Goal: Find specific page/section: Find specific page/section

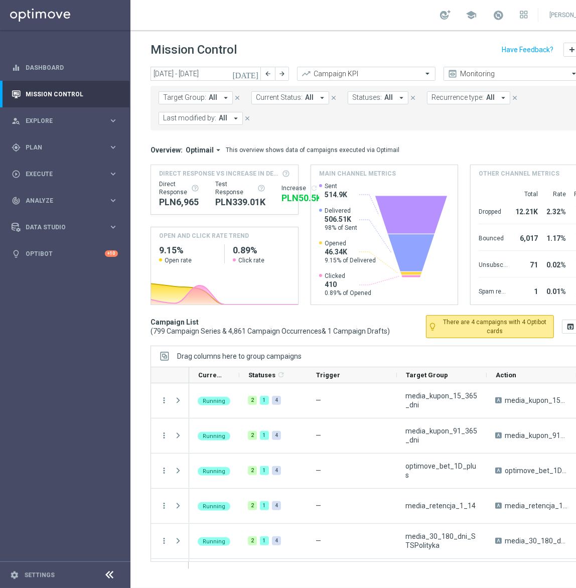
click at [188, 99] on span "Target Group:" at bounding box center [184, 97] width 43 height 9
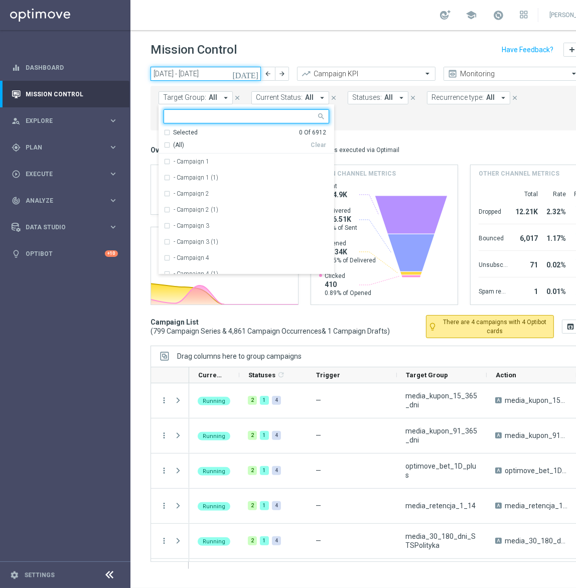
click at [215, 75] on input "[DATE] - [DATE]" at bounding box center [206, 74] width 110 height 14
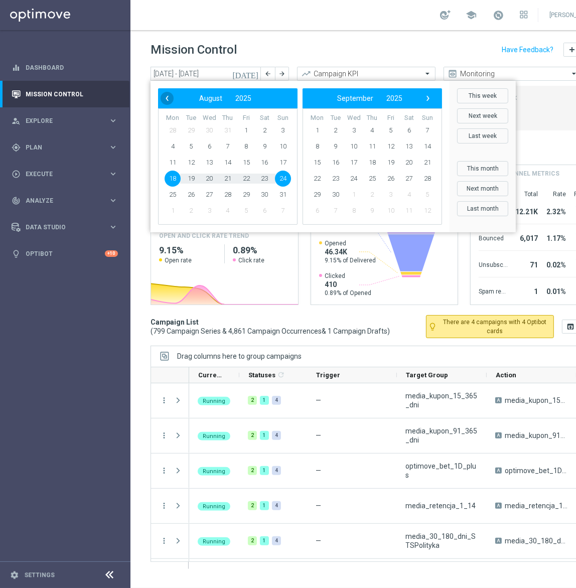
click at [166, 99] on span "‹" at bounding box center [167, 98] width 13 height 13
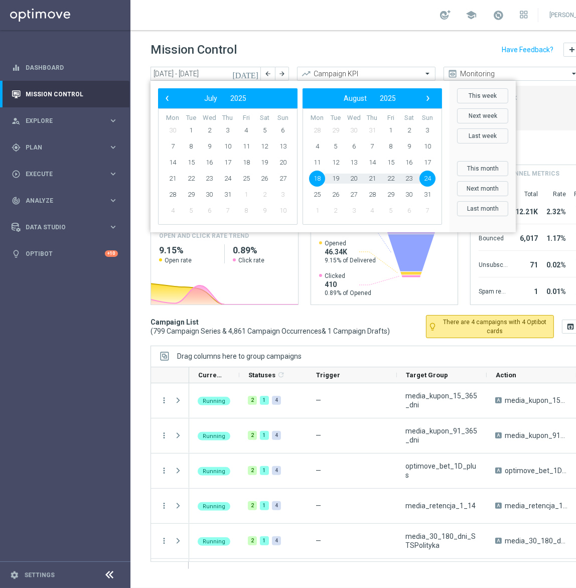
click at [166, 99] on span "‹" at bounding box center [167, 98] width 13 height 13
click at [171, 100] on span "‹" at bounding box center [167, 98] width 13 height 13
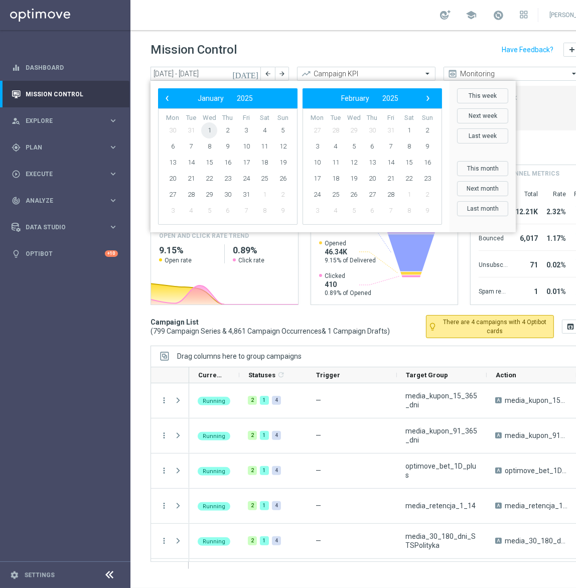
click at [211, 130] on span "1" at bounding box center [209, 130] width 16 height 16
click at [428, 97] on span "›" at bounding box center [427, 98] width 13 height 13
click at [427, 98] on span "›" at bounding box center [427, 98] width 13 height 13
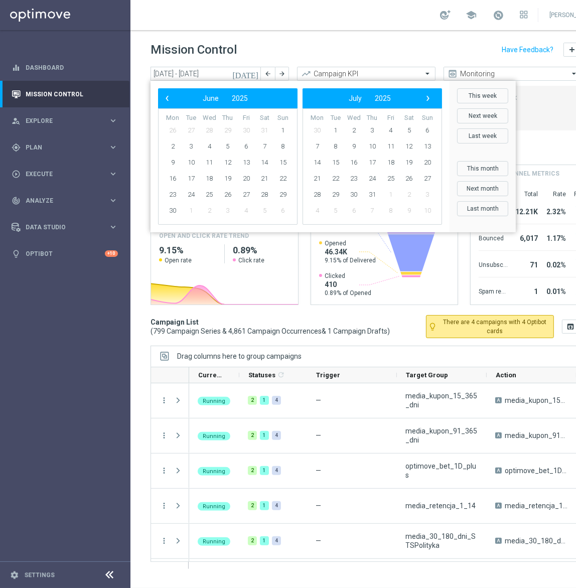
click at [427, 98] on span "›" at bounding box center [427, 98] width 13 height 13
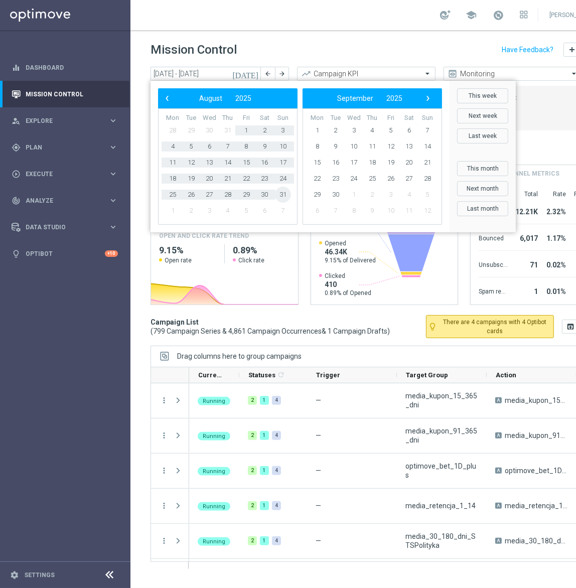
click at [285, 196] on span "31" at bounding box center [283, 195] width 16 height 16
type input "[DATE] - [DATE]"
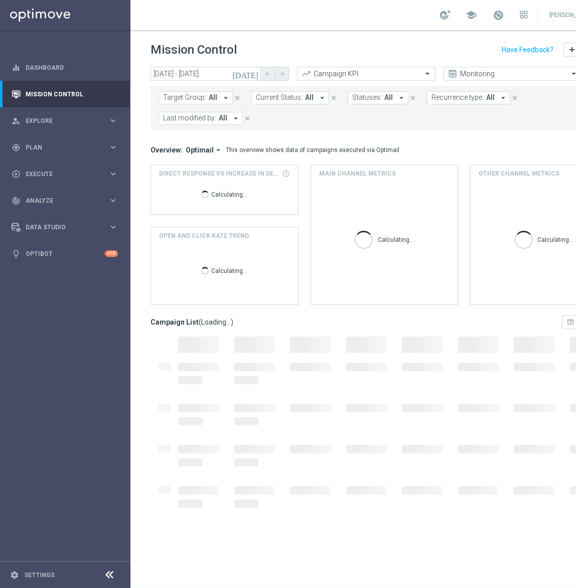
click at [179, 102] on button "Target Group: All arrow_drop_down" at bounding box center [196, 97] width 74 height 13
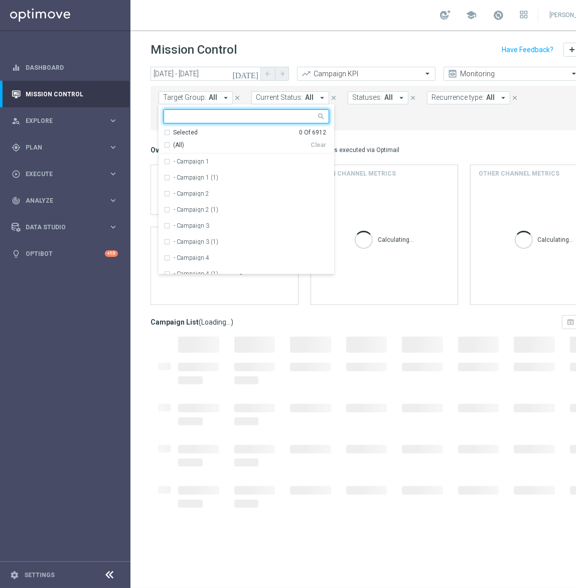
click at [213, 115] on input "text" at bounding box center [242, 116] width 147 height 9
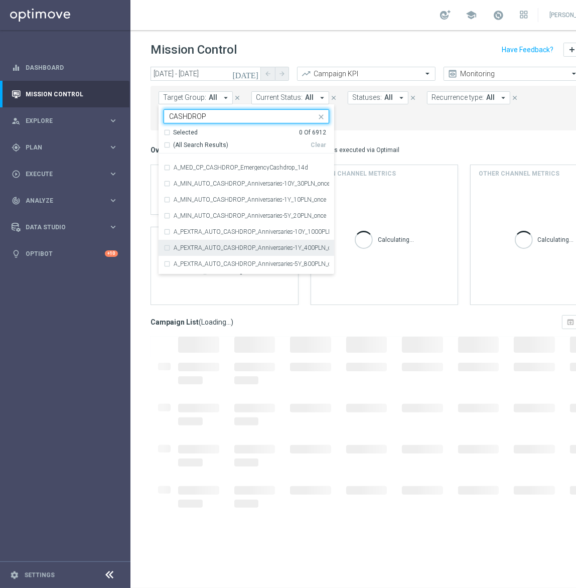
scroll to position [547, 0]
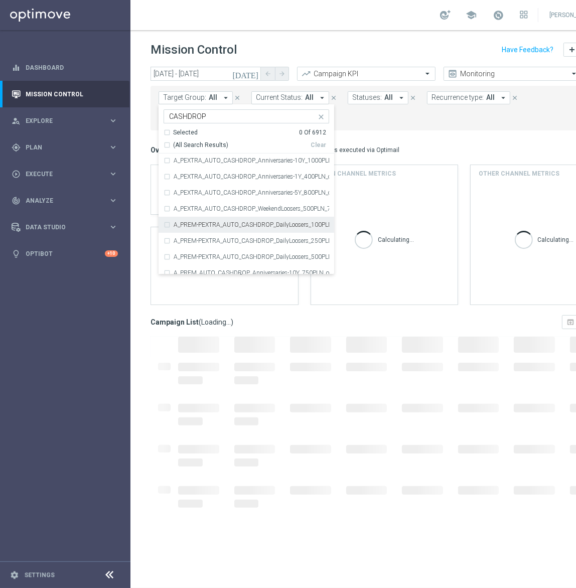
click at [187, 112] on input "CASHDROP" at bounding box center [242, 116] width 147 height 9
click at [187, 113] on input "CASHDROP" at bounding box center [242, 116] width 147 height 9
paste input "REA_MIN-LOW_AUTO_CASHDROP_Lojalka 10 PLN_DAILY"
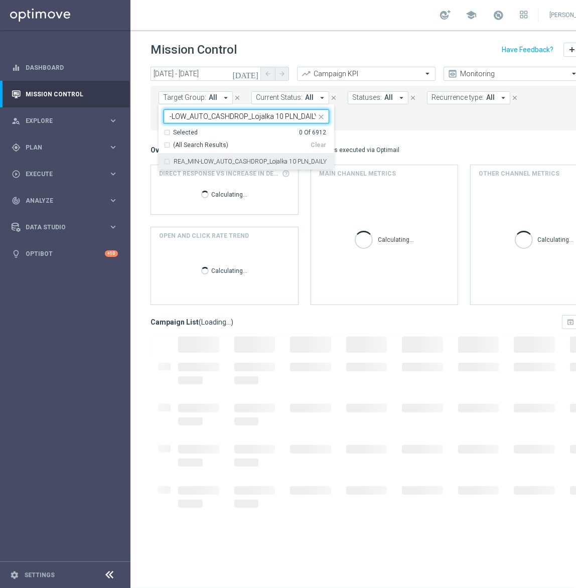
click at [211, 161] on label "REA_MIN-LOW_AUTO_CASHDROP_Lojalka 10 PLN_DAILY" at bounding box center [250, 162] width 153 height 6
type input "REA_MIN-LOW_AUTO_CASHDROP_Lojalka 10 PLN_DAILY"
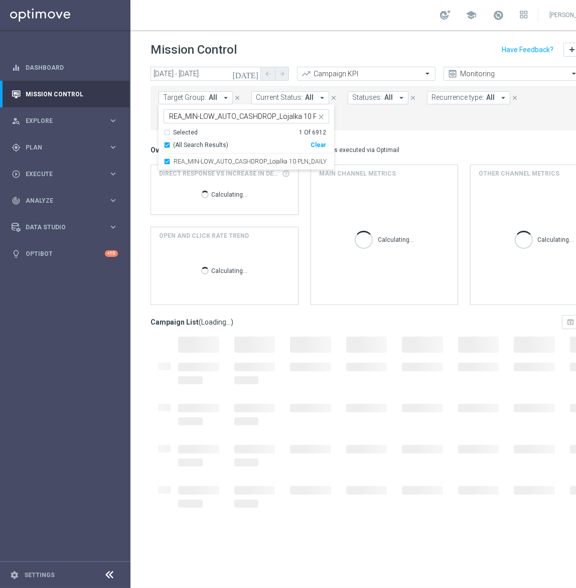
click at [441, 147] on div "Overview: Optimail arrow_drop_down This overview shows data of campaigns execut…" at bounding box center [378, 150] width 455 height 9
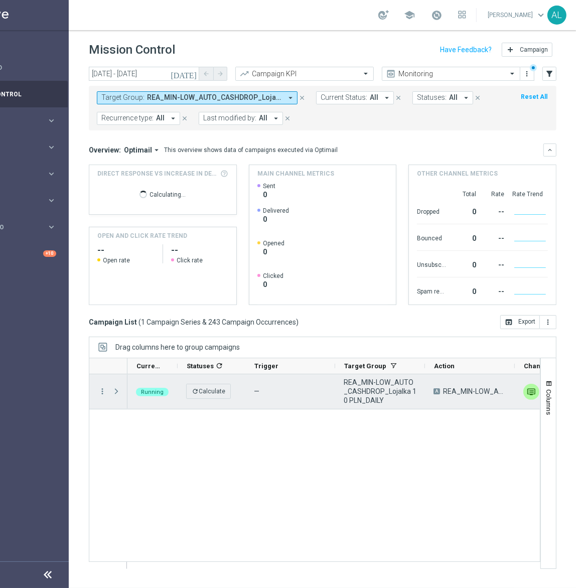
click at [113, 393] on span "Press SPACE to select this row." at bounding box center [116, 391] width 9 height 8
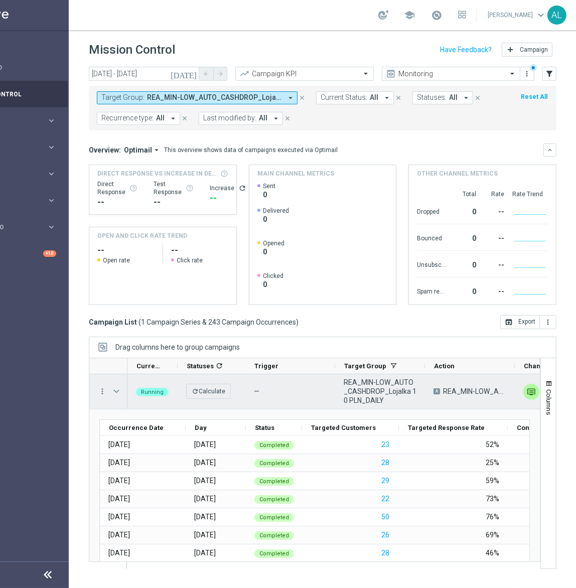
click at [373, 385] on span "REA_MIN-LOW_AUTO_CASHDROP_Lojalka 10 PLN_DAILY" at bounding box center [380, 391] width 73 height 27
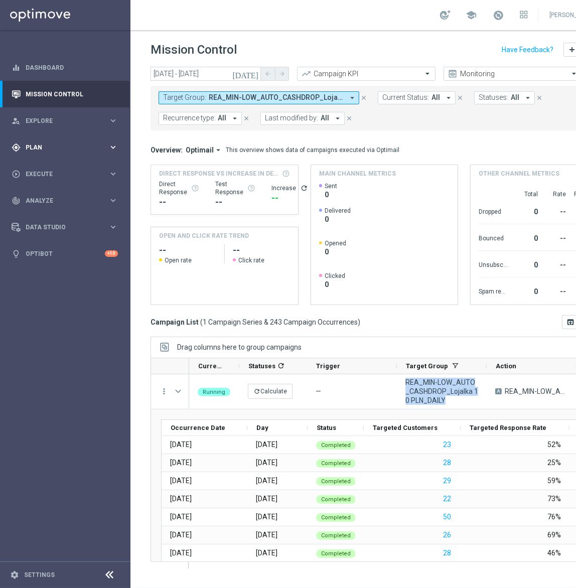
click at [81, 155] on div "gps_fixed Plan keyboard_arrow_right" at bounding box center [64, 147] width 129 height 27
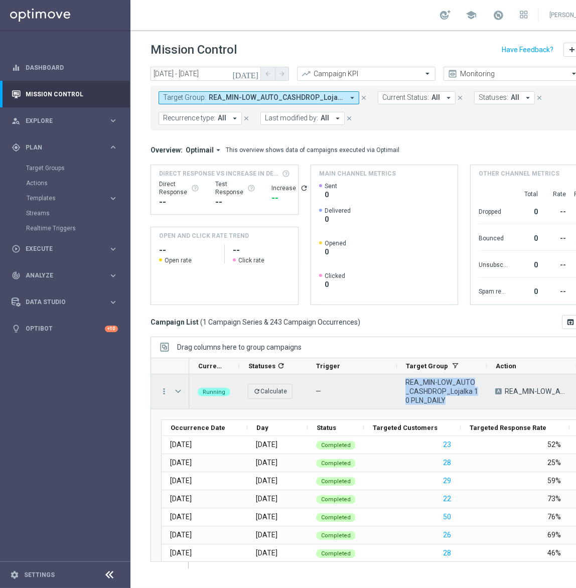
copy span "REA_MIN-LOW_AUTO_CASHDROP_Lojalka 10 PLN_DAILY"
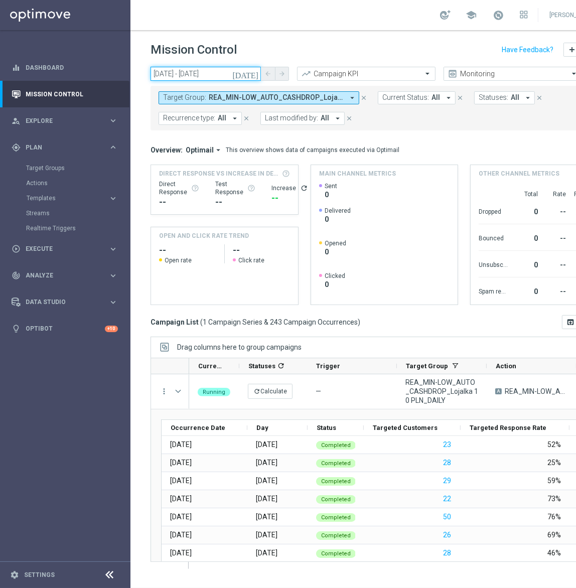
click at [210, 67] on input "[DATE] - [DATE]" at bounding box center [206, 74] width 110 height 14
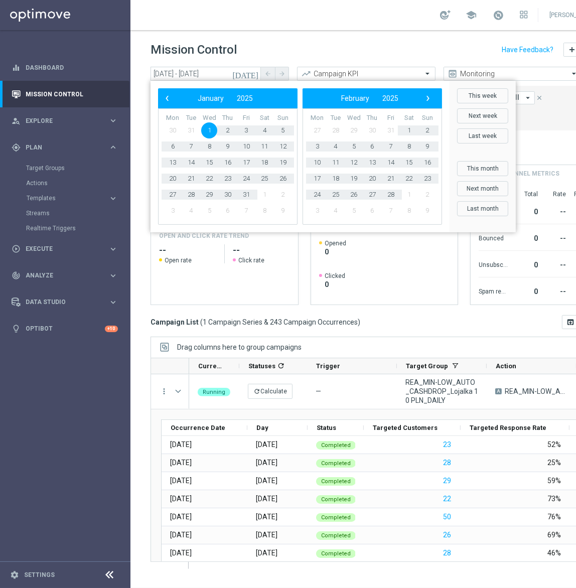
click at [250, 44] on div "Mission Control add Campaign" at bounding box center [385, 50] width 468 height 20
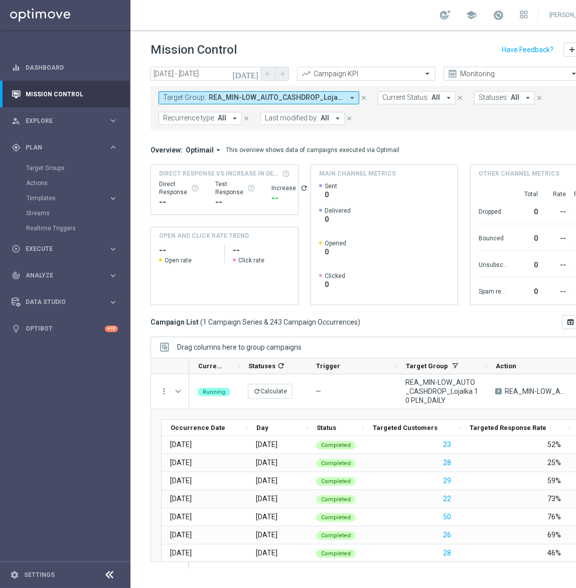
click at [239, 96] on button "Target Group: REA_MIN-LOW_AUTO_CASHDROP_Lojalka 10 PLN_DAILY arrow_drop_down" at bounding box center [259, 97] width 201 height 13
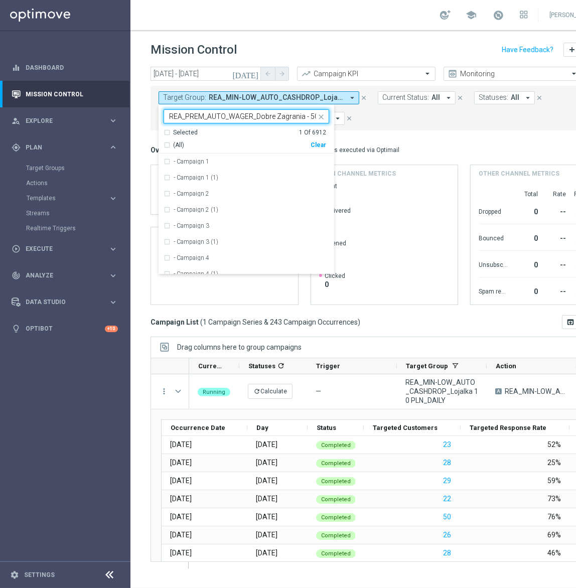
scroll to position [0, 78]
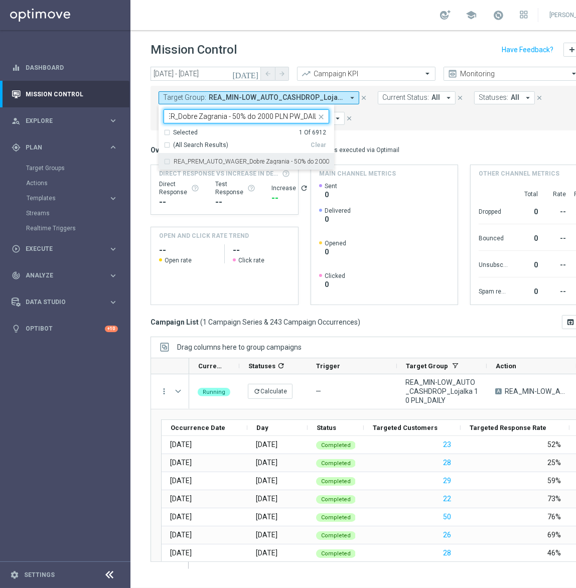
click at [223, 154] on div "REA_PREM_AUTO_WAGER_Dobre Zagrania - 50% do 2000 PLN PW_DAILY" at bounding box center [247, 162] width 166 height 16
type input "REA_PREM_AUTO_WAGER_Dobre Zagrania - 50% do 2000 PLN PW_DAILY"
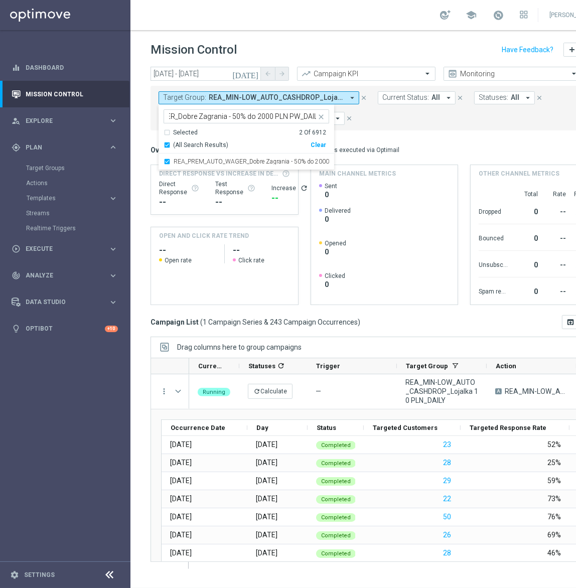
scroll to position [0, 0]
click at [167, 141] on div "(All Search Results)" at bounding box center [237, 145] width 147 height 9
click at [168, 141] on div "(All Search Results)" at bounding box center [237, 145] width 147 height 9
click at [283, 112] on input "REA_PREM_AUTO_WAGER_Dobre Zagrania - 50% do 2000 PLN PW_DAILY" at bounding box center [242, 116] width 147 height 9
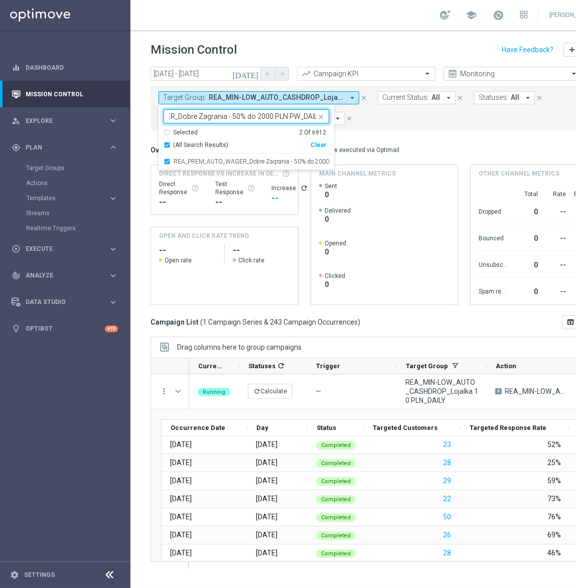
click at [283, 112] on input "REA_PREM_AUTO_WAGER_Dobre Zagrania - 50% do 2000 PLN PW_DAILY" at bounding box center [242, 116] width 147 height 9
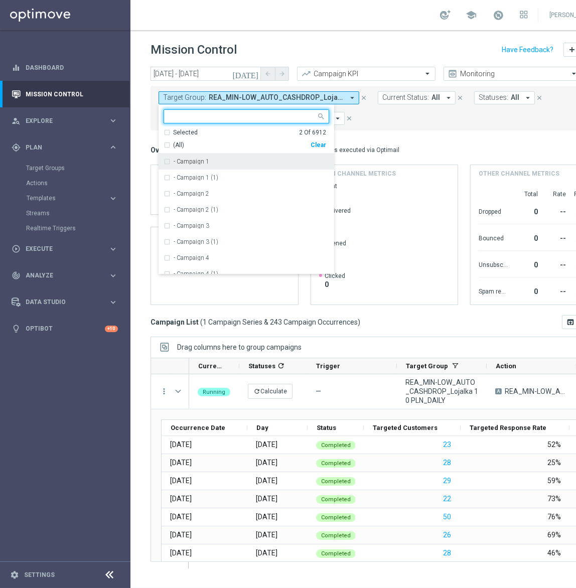
click at [190, 128] on div "Selected" at bounding box center [185, 132] width 25 height 9
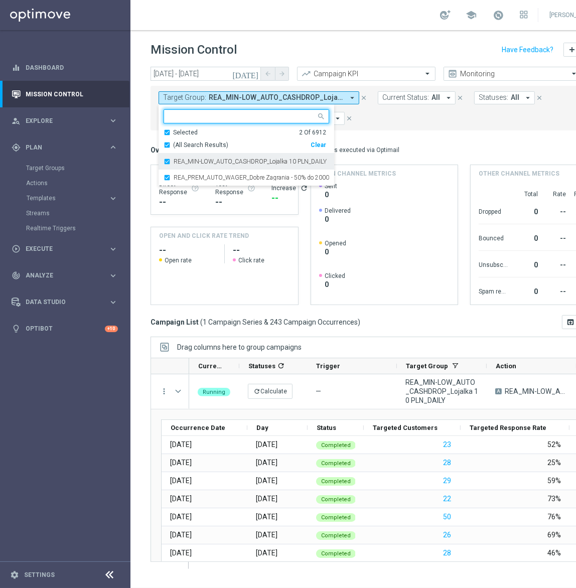
click at [187, 154] on div "REA_MIN-LOW_AUTO_CASHDROP_Lojalka 10 PLN_DAILY" at bounding box center [247, 162] width 166 height 16
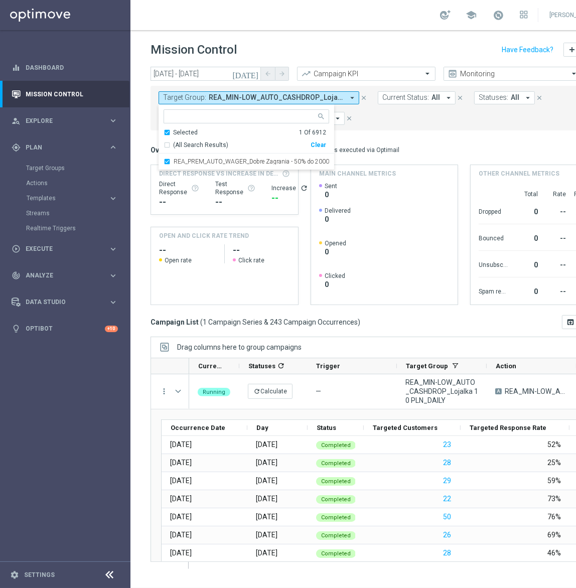
click at [401, 130] on mini-dashboard "Overview: Optimail arrow_drop_down This overview shows data of campaigns execut…" at bounding box center [385, 222] width 468 height 185
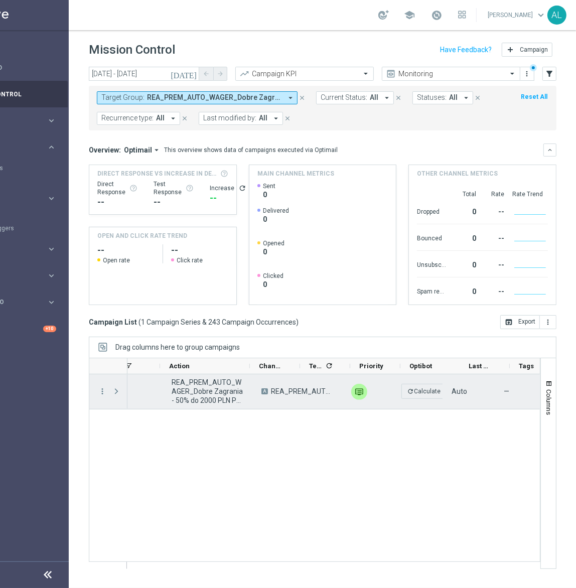
scroll to position [0, 127]
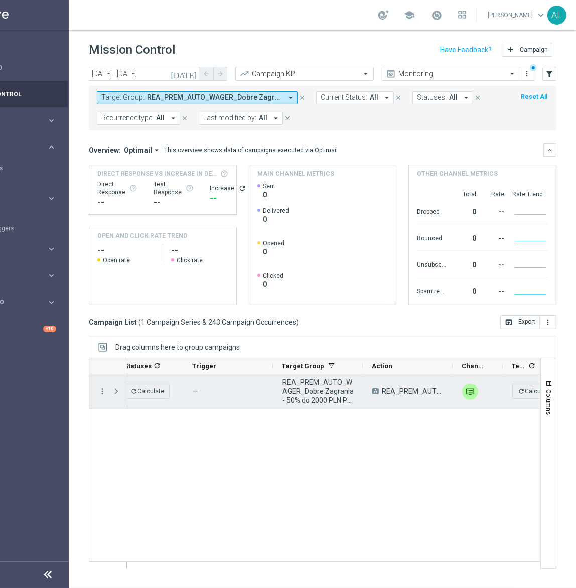
click at [113, 387] on span at bounding box center [116, 391] width 9 height 8
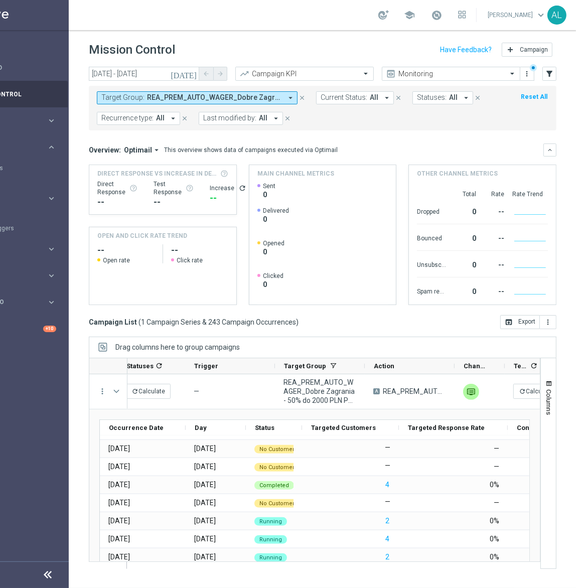
click at [216, 93] on span "REA_PREM_AUTO_WAGER_Dobre Zagrania - 50% do 2000 PLN PW_DAILY" at bounding box center [214, 97] width 135 height 9
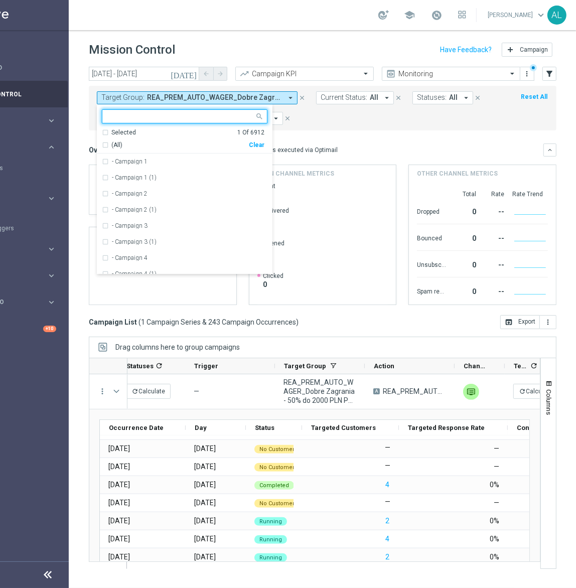
click at [0, 0] on div "Clear" at bounding box center [0, 0] width 0 height 0
click at [215, 112] on input "text" at bounding box center [180, 116] width 147 height 9
paste input "REA_HIGH_AUTO_DEPO_Potential Premium_DAILY"
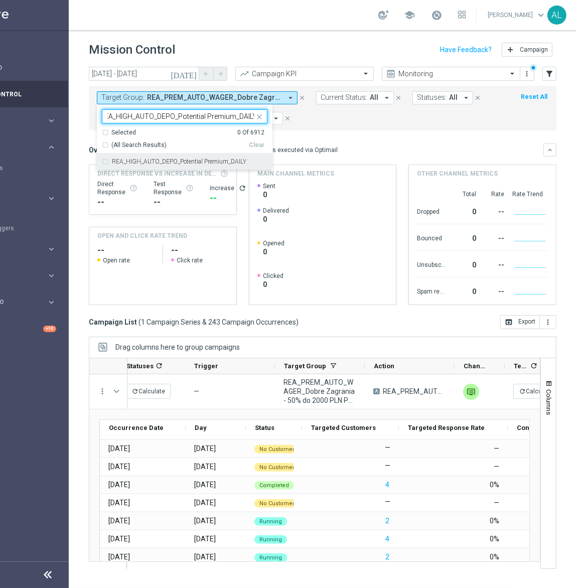
click at [155, 159] on div "REA_HIGH_AUTO_DEPO_Potential Premium_DAILY" at bounding box center [185, 162] width 166 height 16
type input "REA_HIGH_AUTO_DEPO_Potential Premium_DAILY"
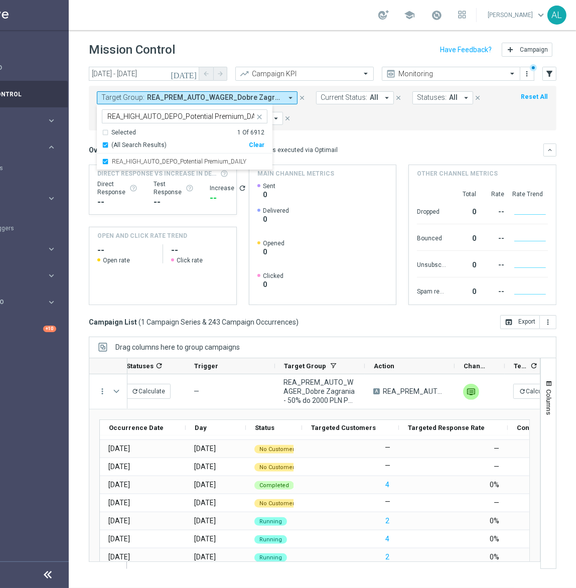
click at [345, 121] on div "Target Group: REA_PREM_AUTO_WAGER_Dobre Zagrania - 50% do 2000 PLN PW_DAILY arr…" at bounding box center [323, 108] width 468 height 45
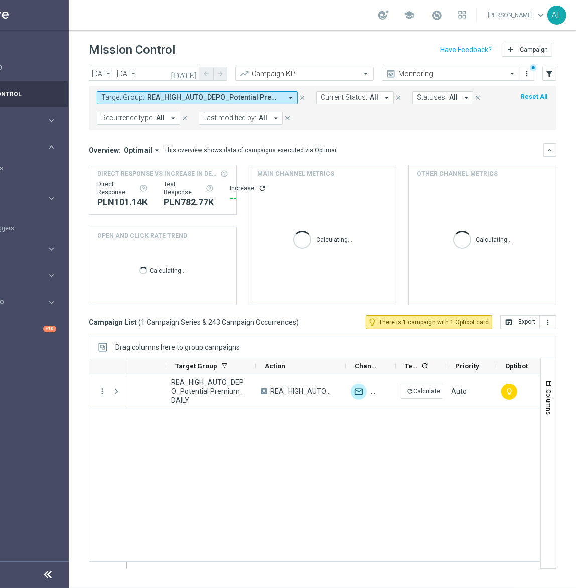
scroll to position [0, 148]
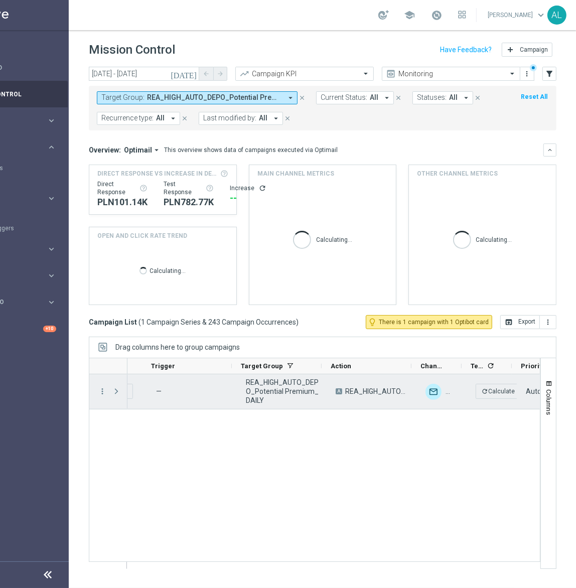
click at [114, 387] on span at bounding box center [116, 391] width 9 height 8
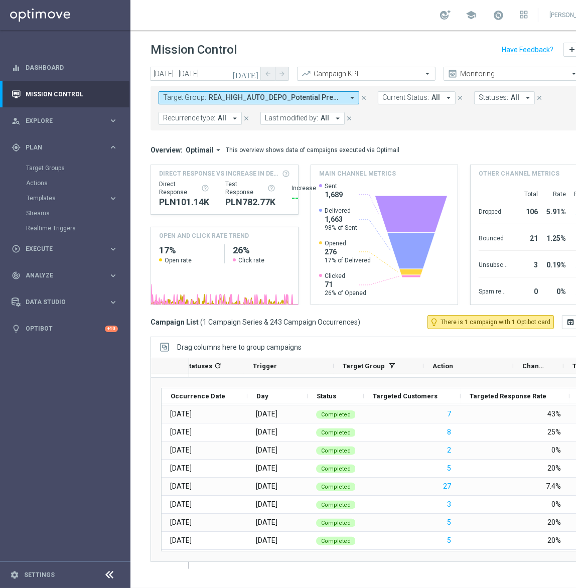
scroll to position [3375, 0]
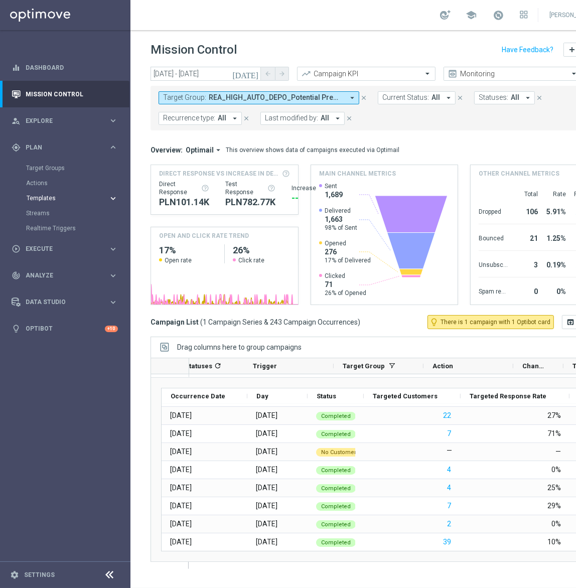
click at [70, 195] on span "Templates" at bounding box center [63, 198] width 72 height 6
click at [225, 94] on span "REA_HIGH_AUTO_DEPO_Potential Premium_DAILY" at bounding box center [276, 97] width 135 height 9
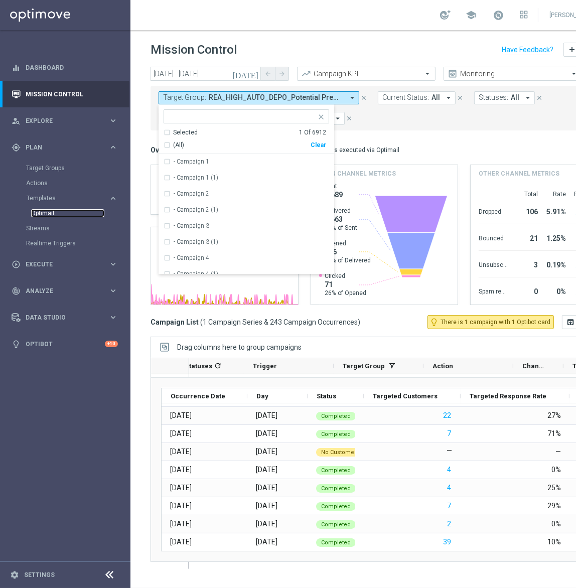
click at [56, 209] on link "Optimail" at bounding box center [67, 213] width 73 height 8
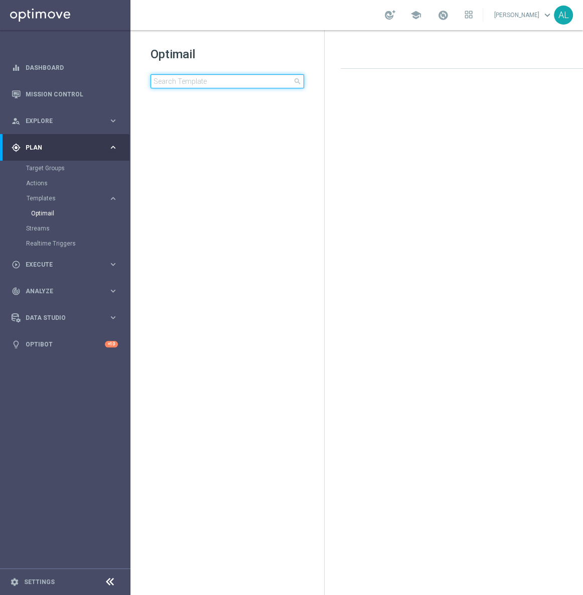
click at [204, 76] on input at bounding box center [228, 81] width 154 height 14
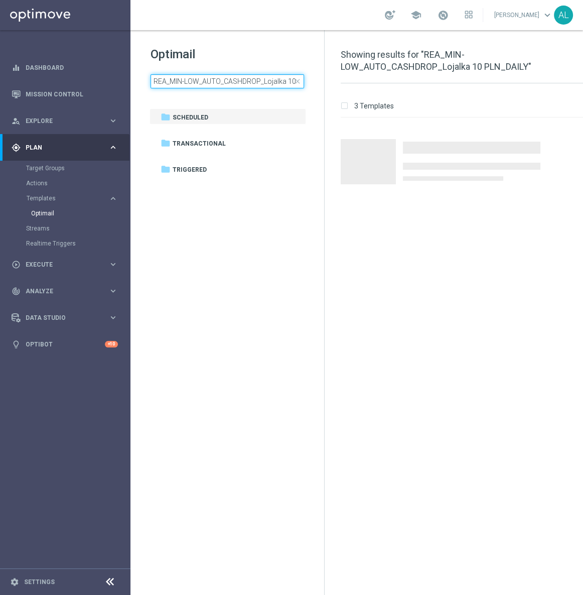
scroll to position [0, 33]
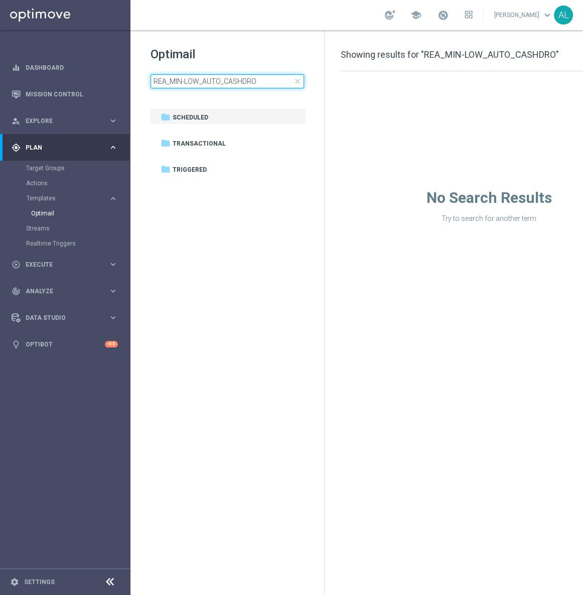
click at [263, 85] on input "REA_MIN-LOW_AUTO_CASHDRO" at bounding box center [228, 81] width 154 height 14
type input "REA_MIN-LOW_AUTO_CASHDRO"
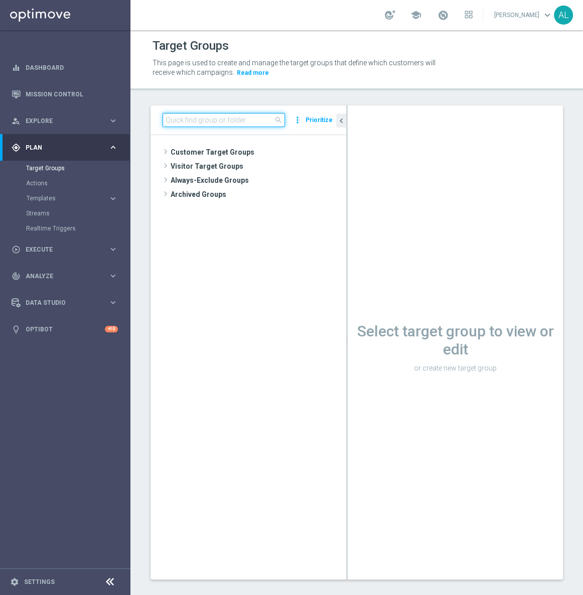
paste input "REA_MIN-LOW_AUTO_CASHDROP_Lojalka 10 PLN_DAILY"
click at [259, 118] on input "REA_MIN-LOW_AUTO_CASHDROP_Lojalka 10 PLN_DAILY" at bounding box center [224, 120] width 122 height 14
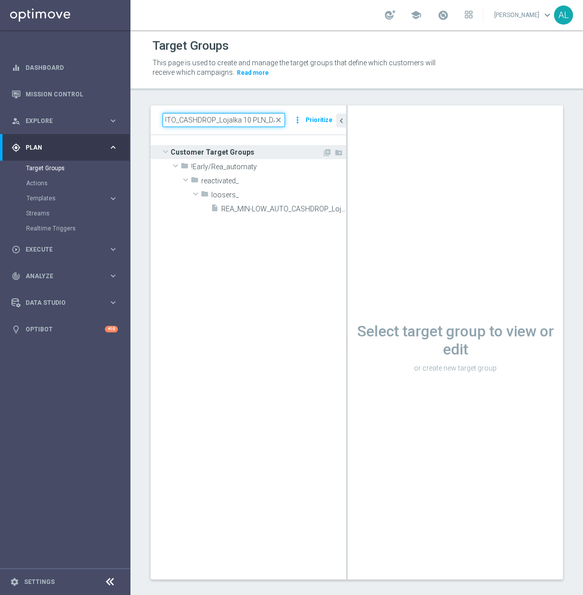
scroll to position [0, 55]
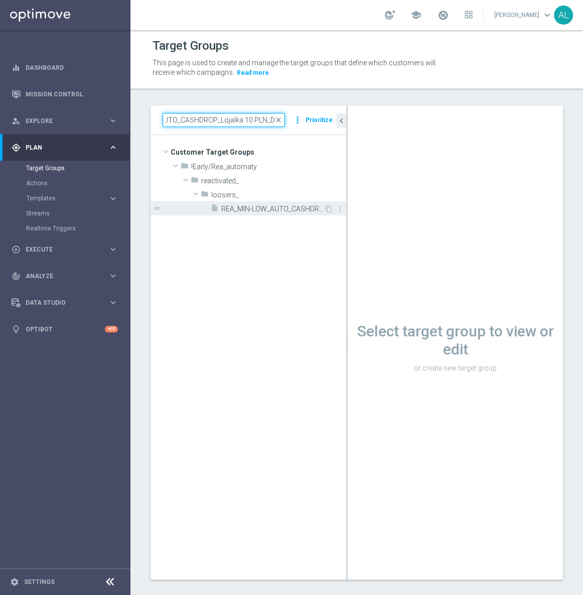
type input "REA_MIN-LOW_AUTO_CASHDROP_Lojalka 10 PLN_DA"
click at [282, 211] on span "REA_MIN-LOW_AUTO_CASHDROP_Lojalka 10 PLN_DAILY" at bounding box center [272, 209] width 102 height 9
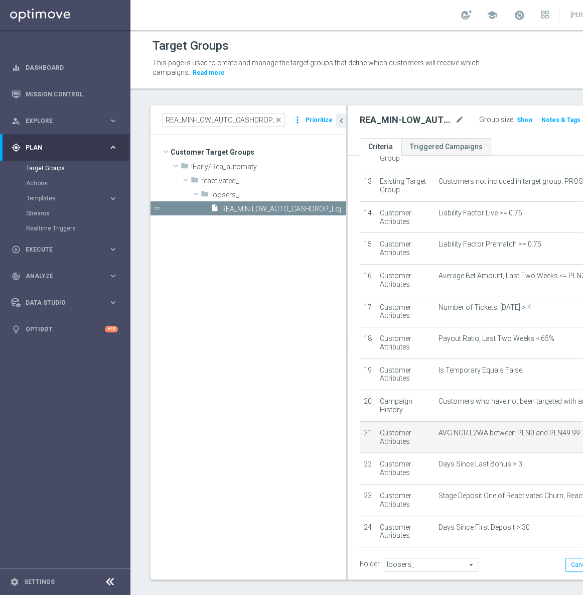
scroll to position [537, 0]
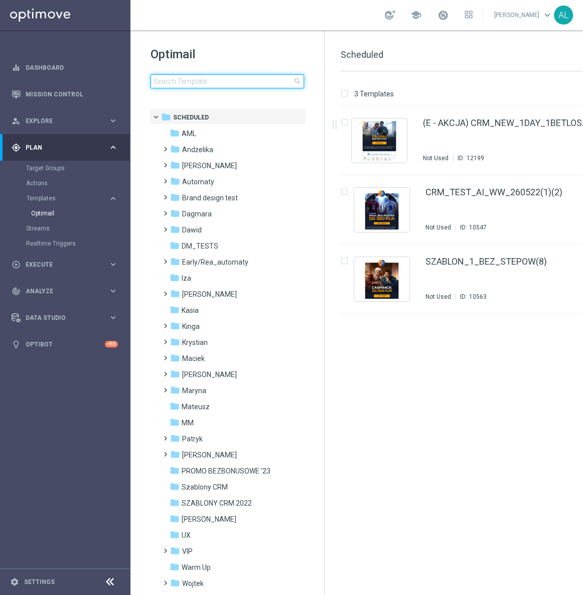
click at [204, 75] on input at bounding box center [228, 81] width 154 height 14
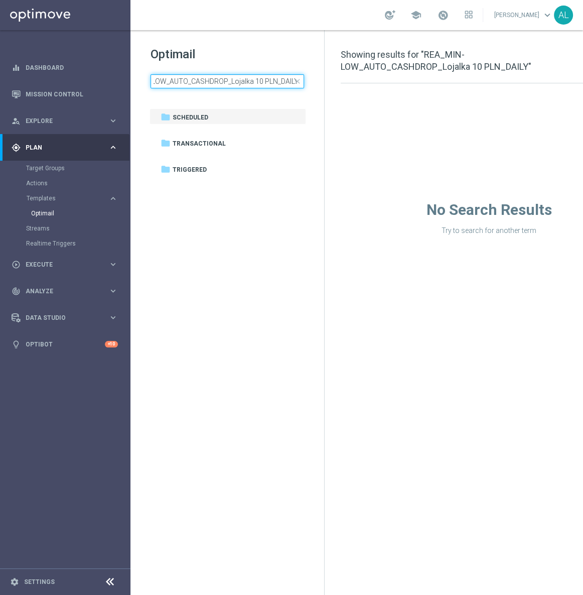
type input "REA_MIN-LOW_AUTO_CASHDROP_Lojalka 10 PLN_DAILY"
